Goal: Task Accomplishment & Management: Complete application form

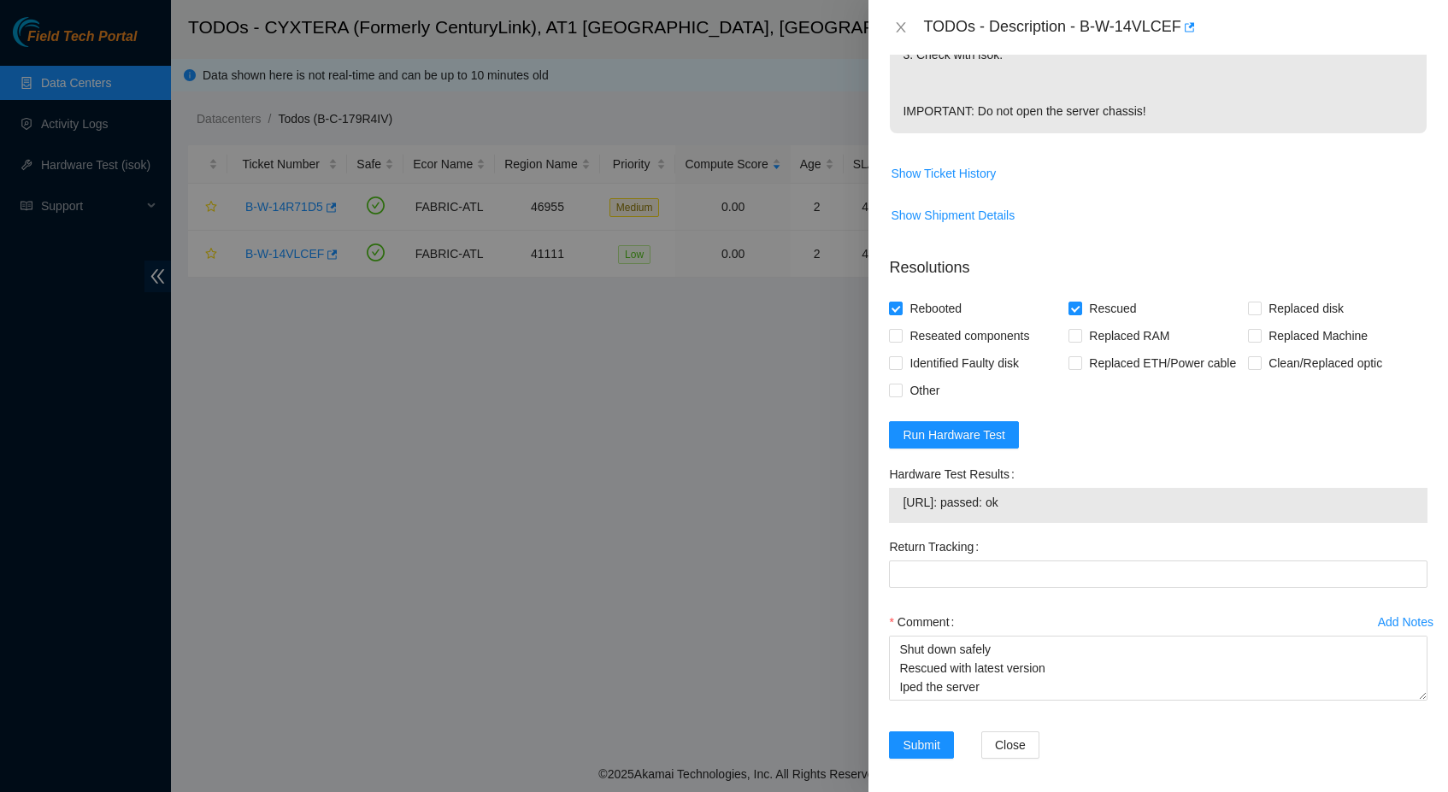
scroll to position [13, 0]
type textarea "Shut down safely Rescued with latest version Iped the server Ran isok -"
click at [1050, 512] on span "[URL]: passed: ok" at bounding box center [1158, 502] width 511 height 19
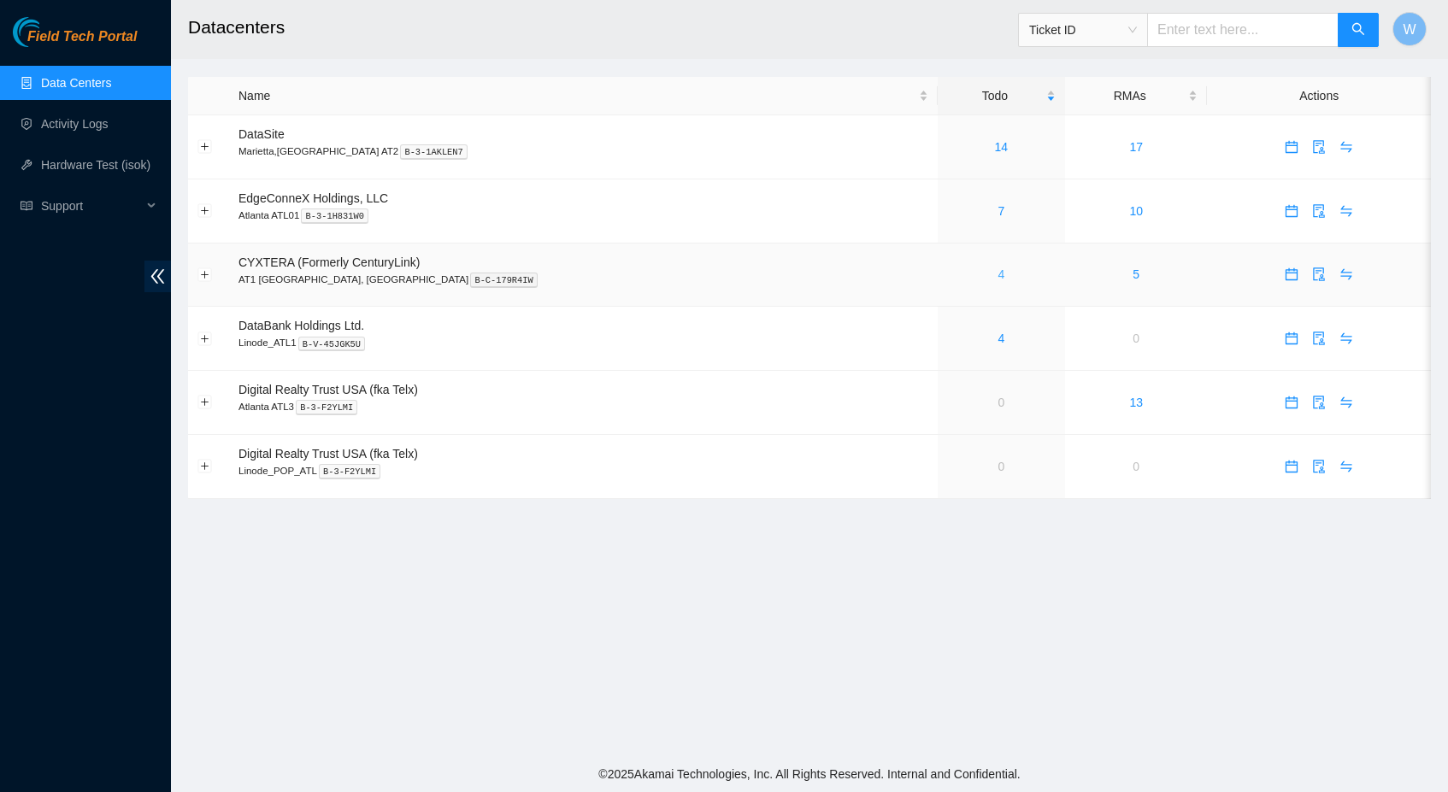
click at [998, 275] on link "4" at bounding box center [1001, 275] width 7 height 14
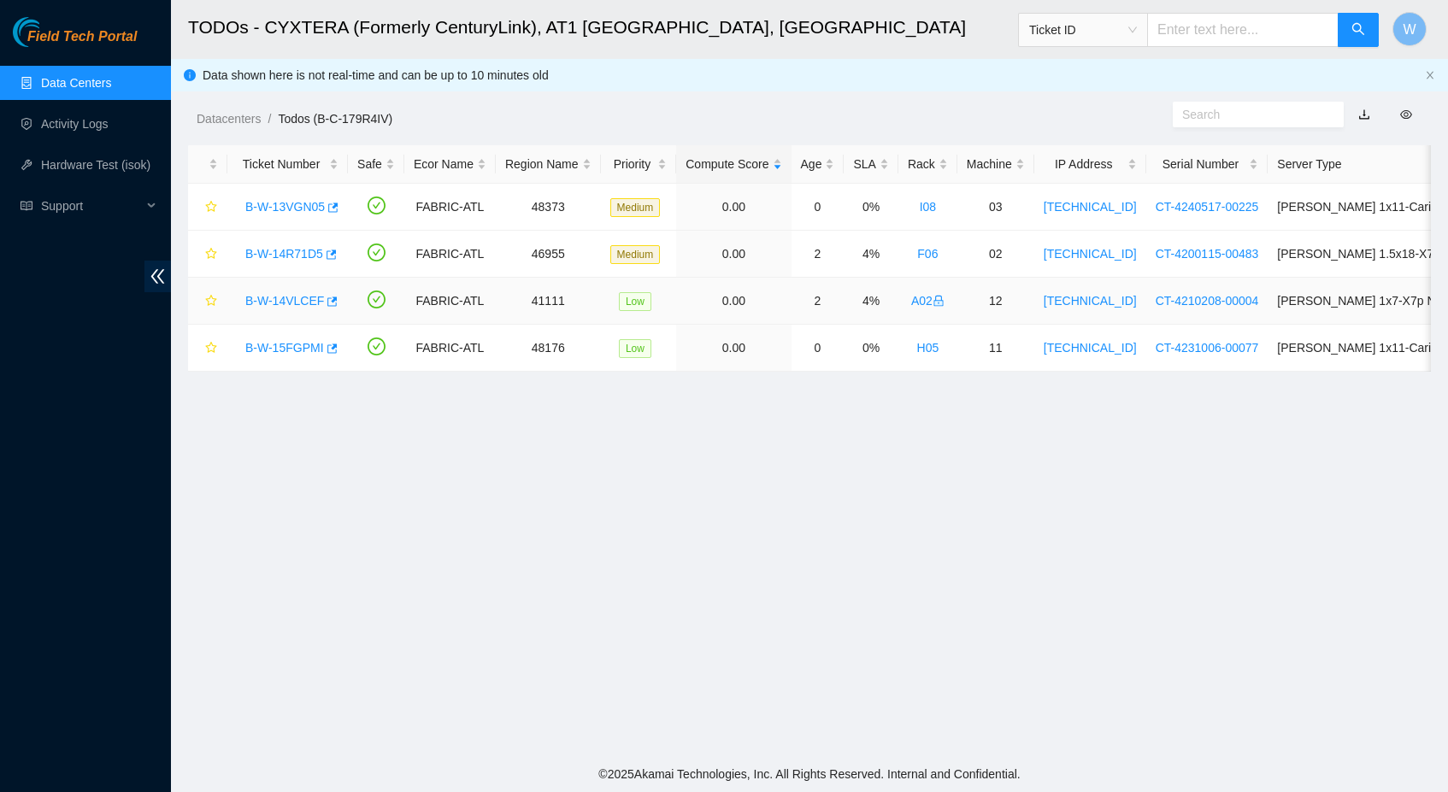
click at [295, 299] on link "B-W-14VLCEF" at bounding box center [284, 301] width 79 height 14
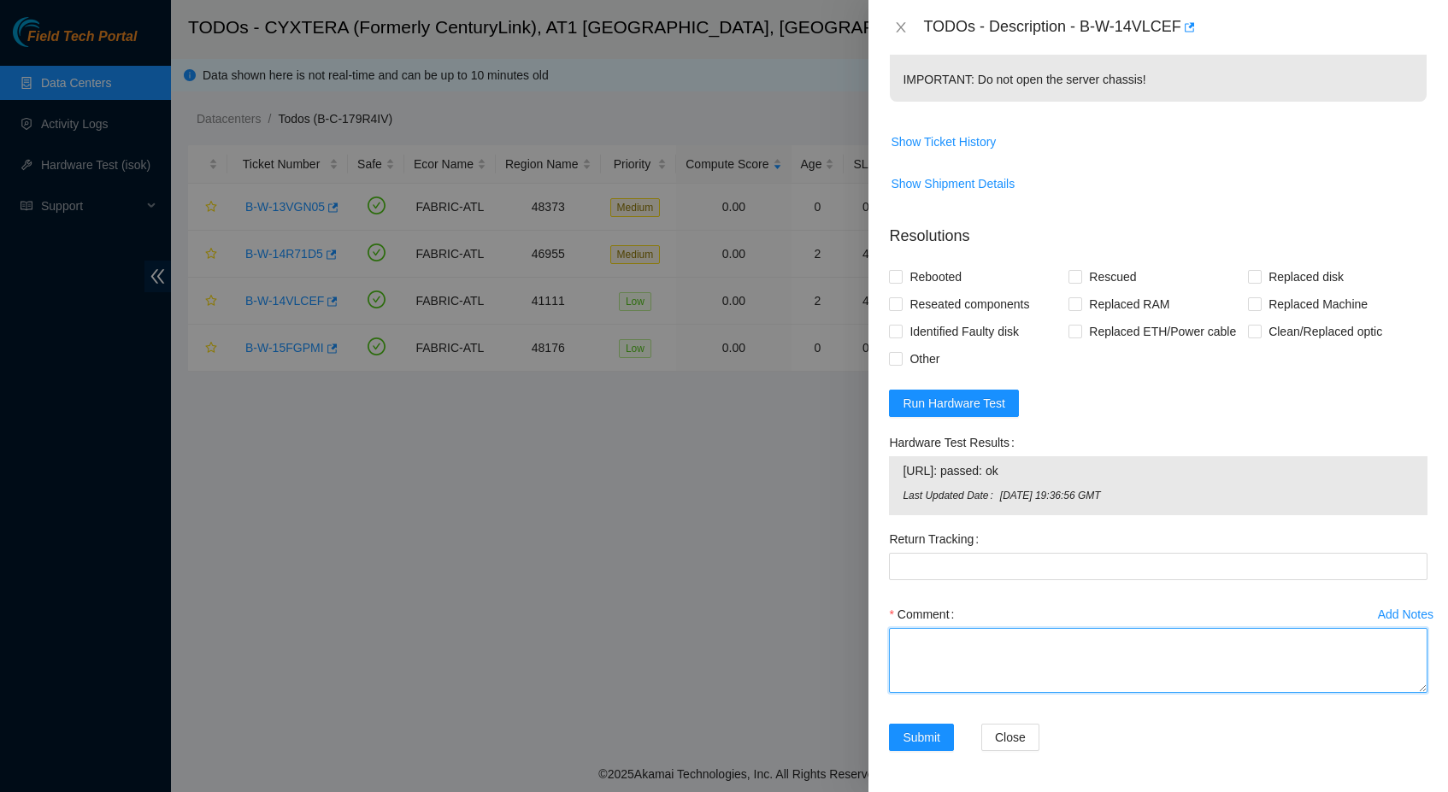
click at [996, 664] on textarea "Comment" at bounding box center [1158, 660] width 539 height 65
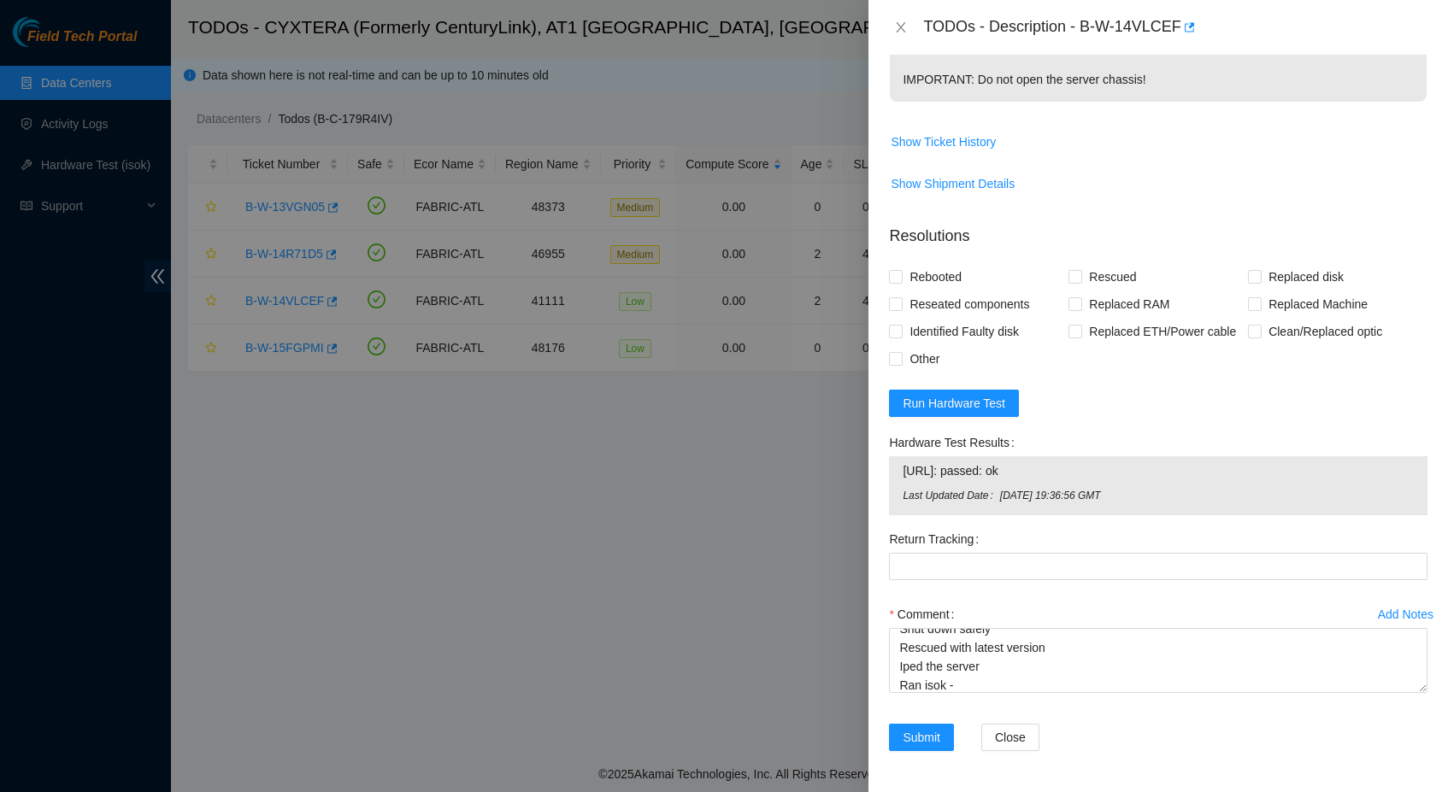
drag, startPoint x: 1049, startPoint y: 470, endPoint x: 905, endPoint y: 470, distance: 143.6
click at [904, 470] on span "[URL]: passed: ok" at bounding box center [1158, 471] width 511 height 19
copy span "[URL]: passed: ok"
click at [1007, 685] on textarea "Shut down safely Rescued with latest version Iped the server Ran isok -" at bounding box center [1158, 660] width 539 height 65
paste textarea "[URL]: passed: ok"
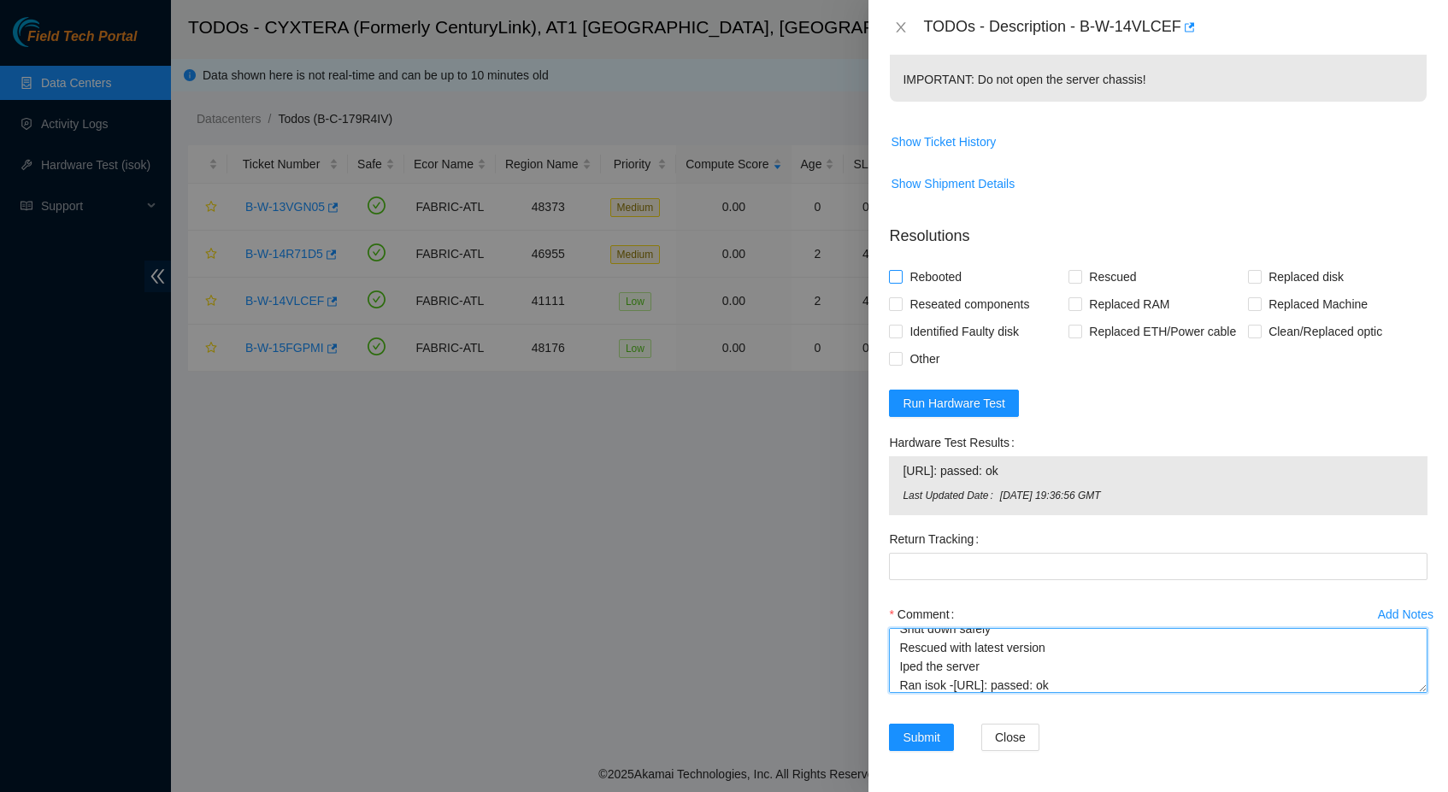
type textarea "Shut down safely Rescued with latest version Iped the server Ran isok -[URL]: p…"
click at [949, 263] on span "Rebooted" at bounding box center [936, 276] width 66 height 27
click at [901, 270] on input "Rebooted" at bounding box center [895, 276] width 12 height 12
checkbox input "true"
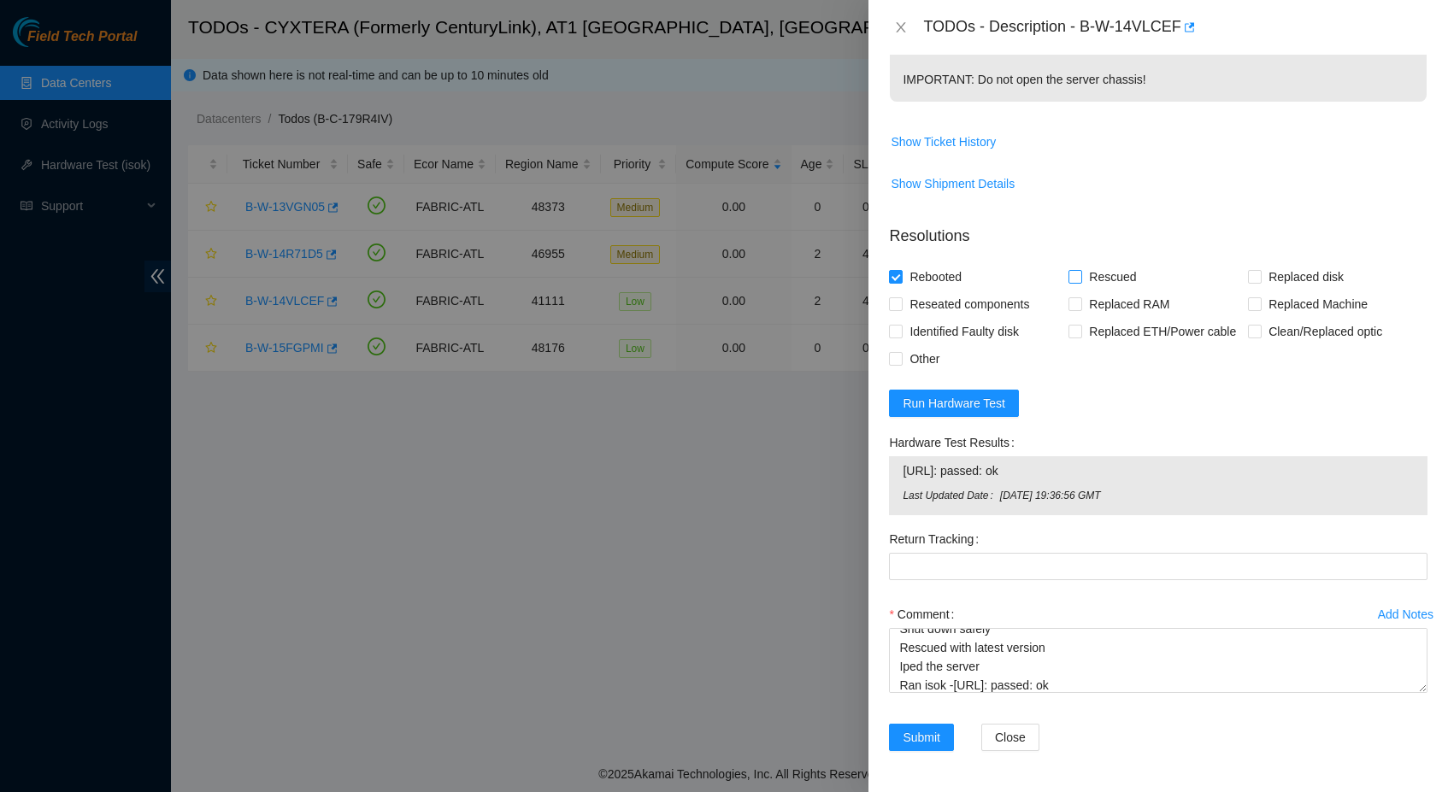
click at [1119, 263] on span "Rescued" at bounding box center [1112, 276] width 61 height 27
click at [1081, 270] on input "Rescued" at bounding box center [1075, 276] width 12 height 12
checkbox input "true"
click at [924, 739] on span "Submit" at bounding box center [922, 737] width 38 height 19
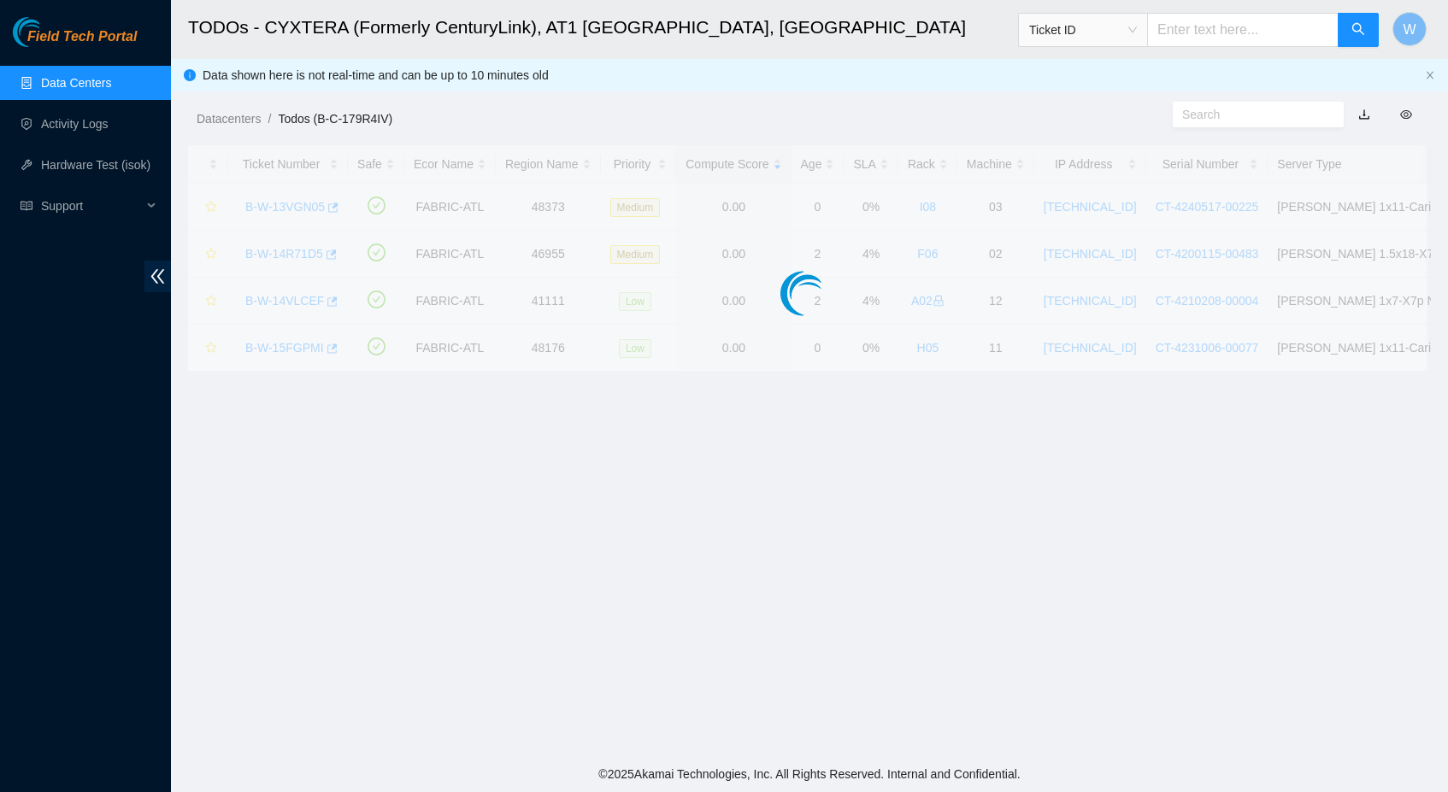
scroll to position [134, 0]
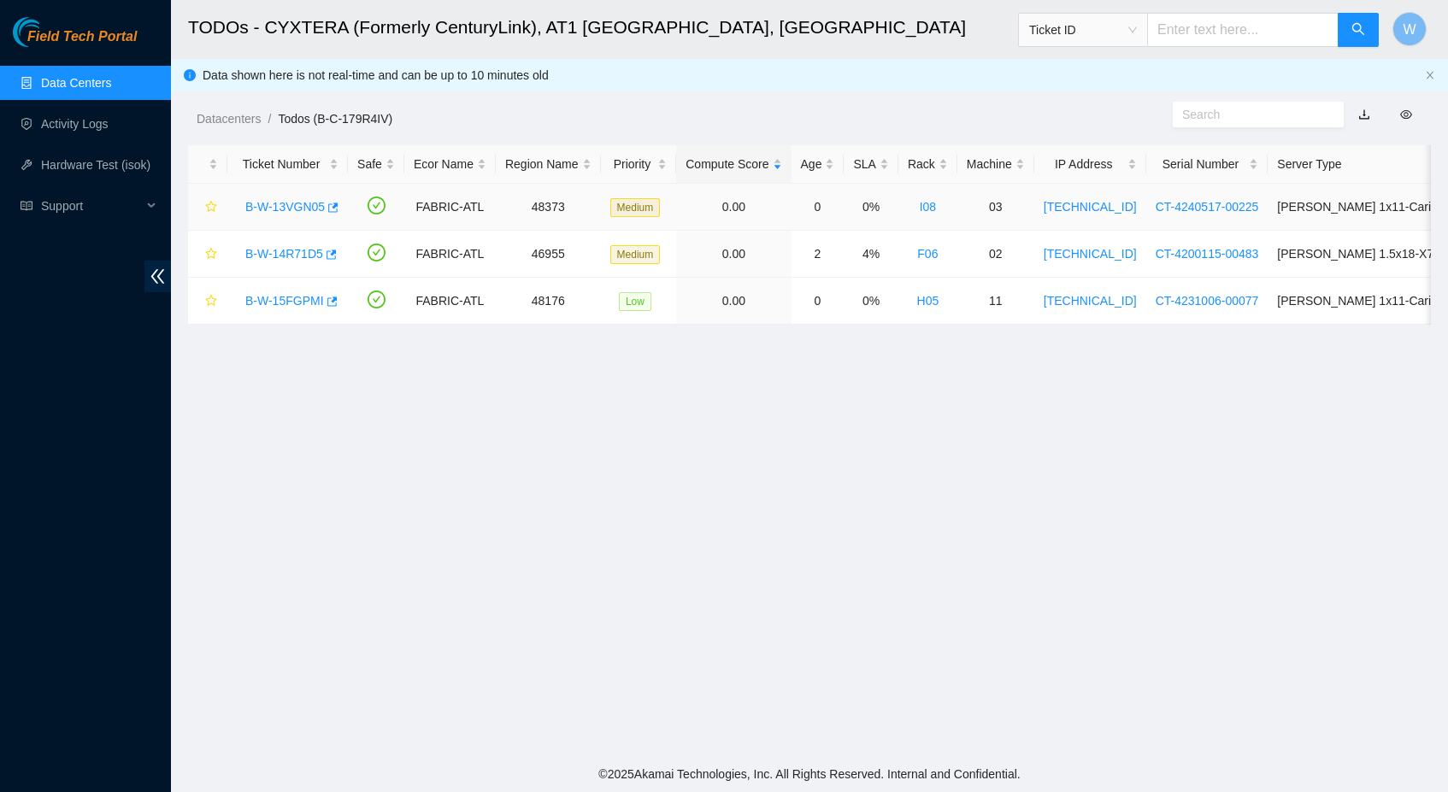
click at [309, 204] on link "B-W-13VGN05" at bounding box center [284, 207] width 79 height 14
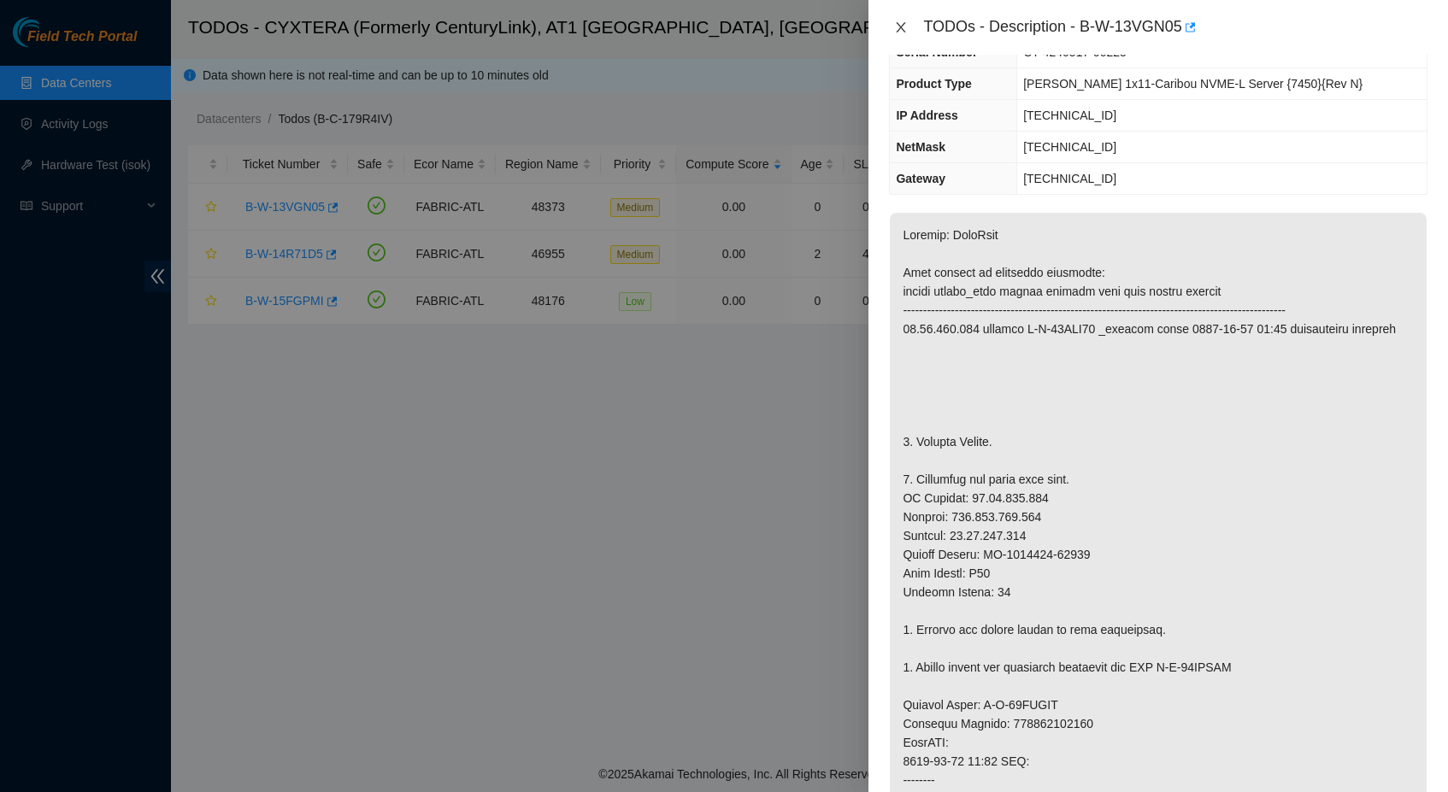
click at [906, 24] on icon "close" at bounding box center [901, 28] width 14 height 14
